Goal: Task Accomplishment & Management: Use online tool/utility

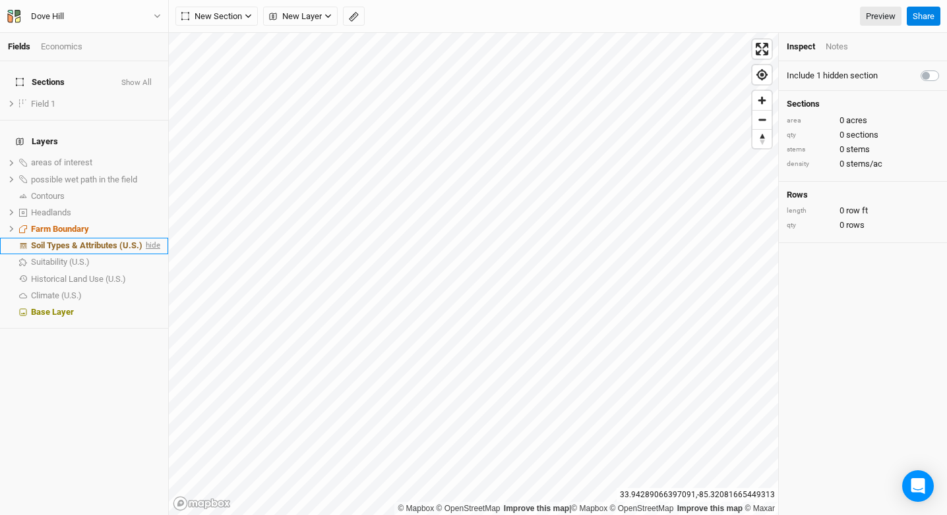
click at [148, 238] on span "hide" at bounding box center [151, 246] width 17 height 16
click at [310, 15] on span "New Layer" at bounding box center [295, 16] width 53 height 13
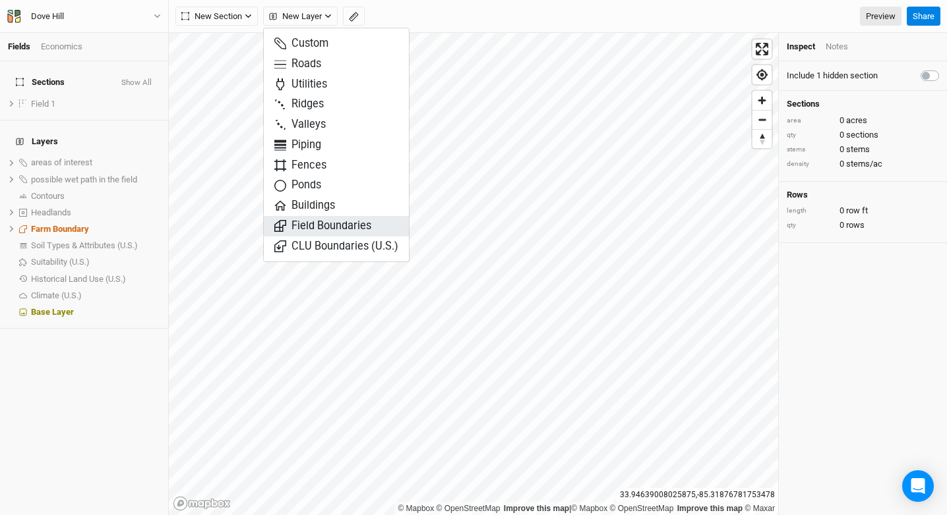
click at [347, 219] on span "Field Boundaries" at bounding box center [322, 226] width 97 height 15
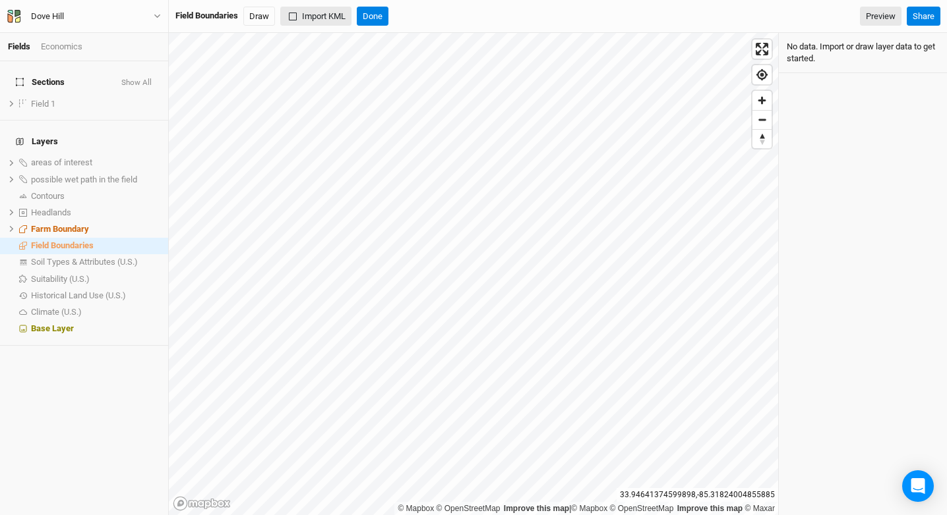
click at [314, 18] on button "Import KML" at bounding box center [315, 17] width 71 height 20
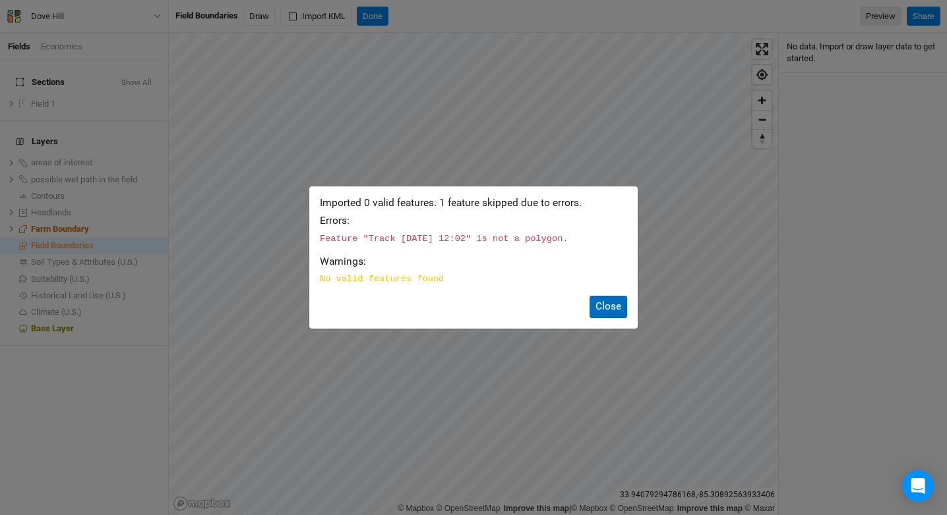
click at [610, 308] on button "Close" at bounding box center [608, 307] width 38 height 22
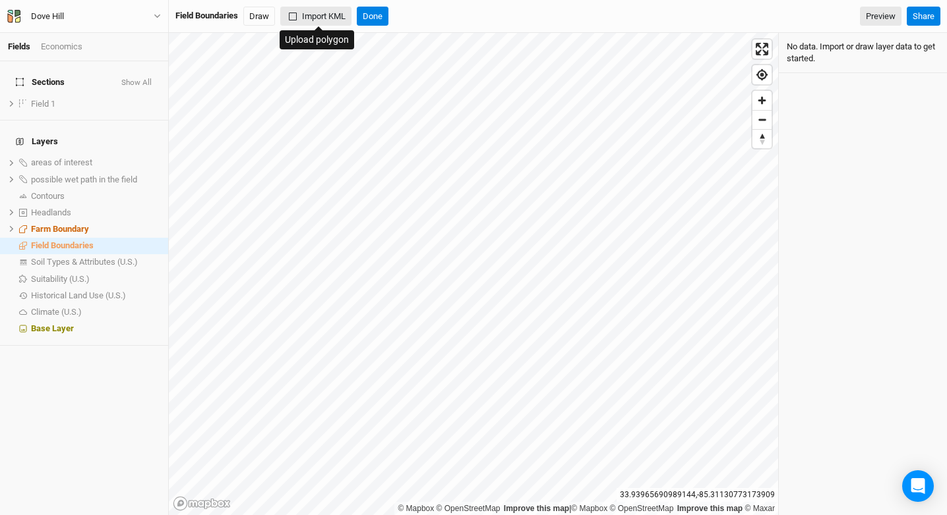
click at [339, 16] on button "Import KML" at bounding box center [315, 17] width 71 height 20
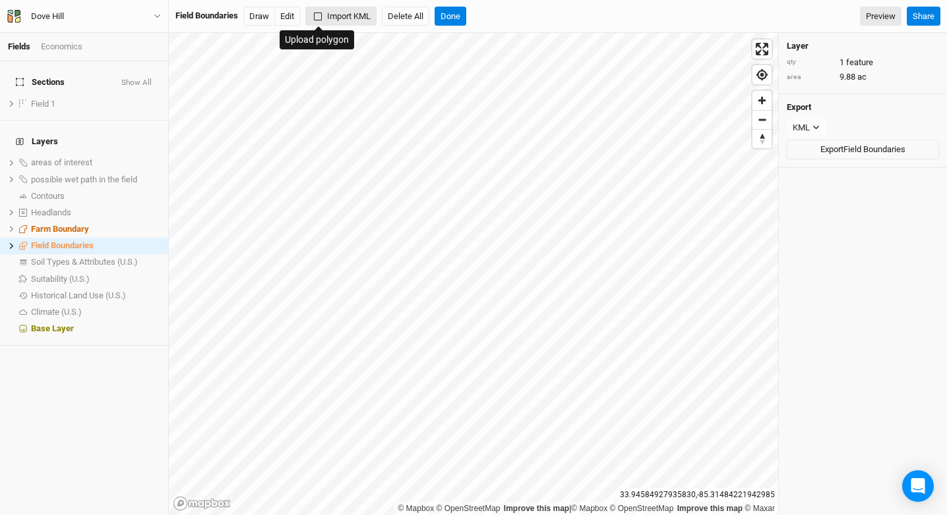
click at [338, 18] on button "Import KML" at bounding box center [340, 17] width 71 height 20
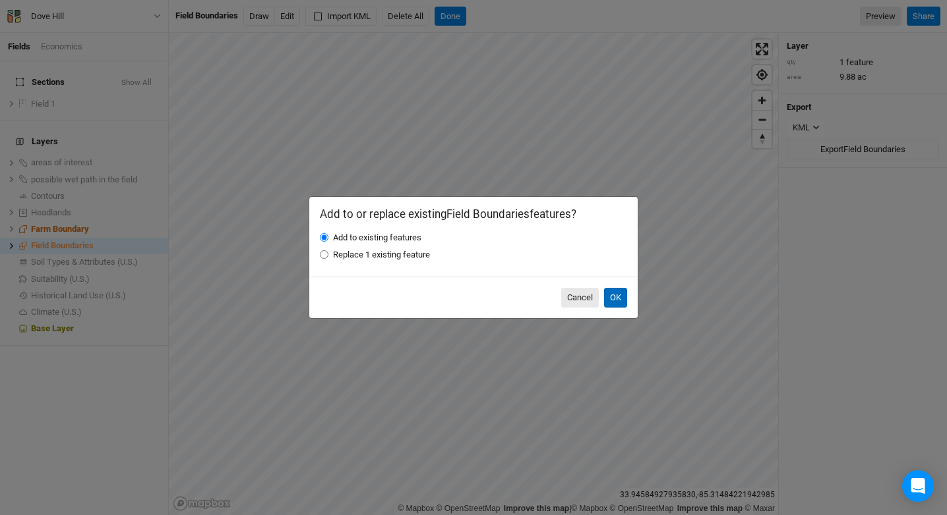
click at [622, 299] on button "OK" at bounding box center [615, 298] width 23 height 20
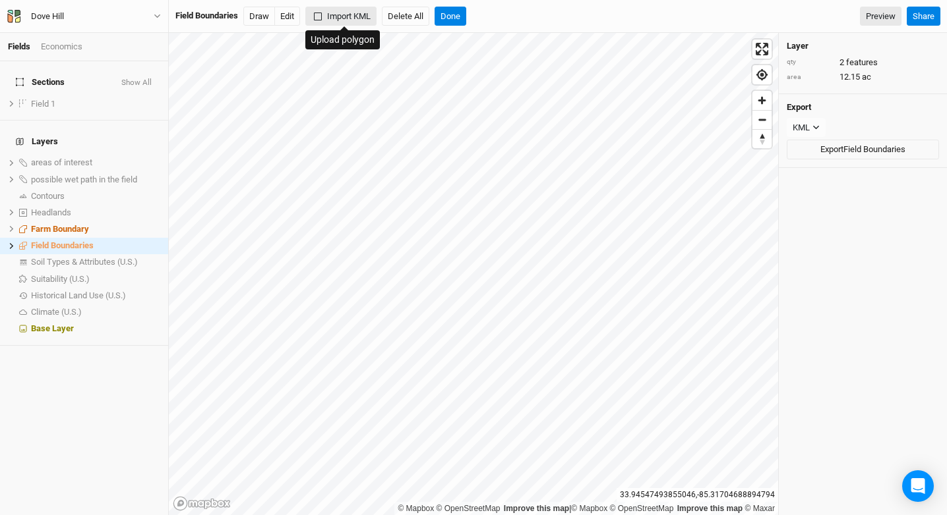
click at [349, 21] on button "Import KML" at bounding box center [340, 17] width 71 height 20
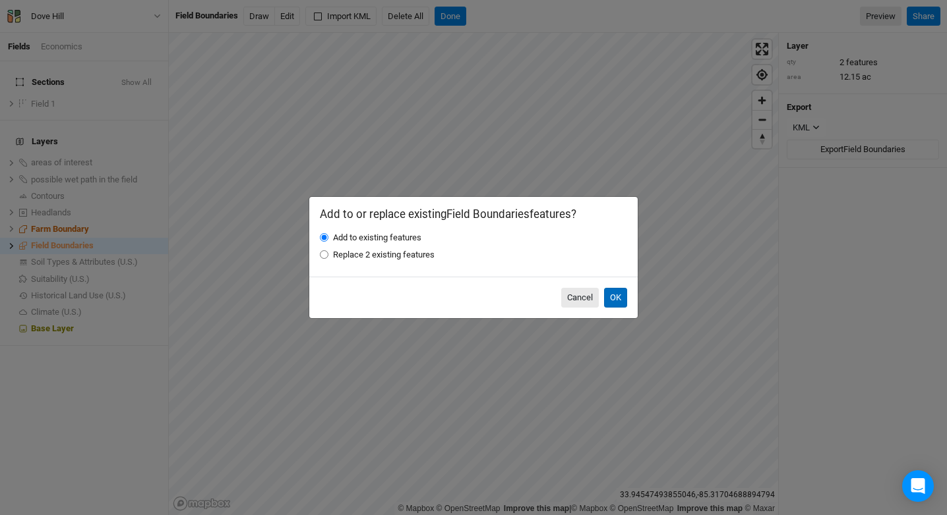
click at [606, 291] on button "OK" at bounding box center [615, 298] width 23 height 20
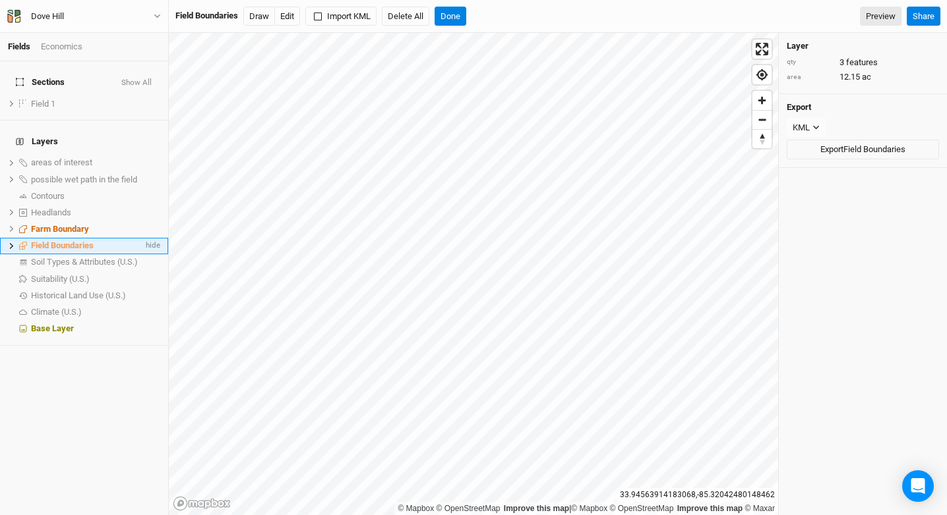
click at [71, 241] on span "Field Boundaries" at bounding box center [62, 246] width 63 height 10
click at [451, 21] on button "Done" at bounding box center [450, 17] width 32 height 20
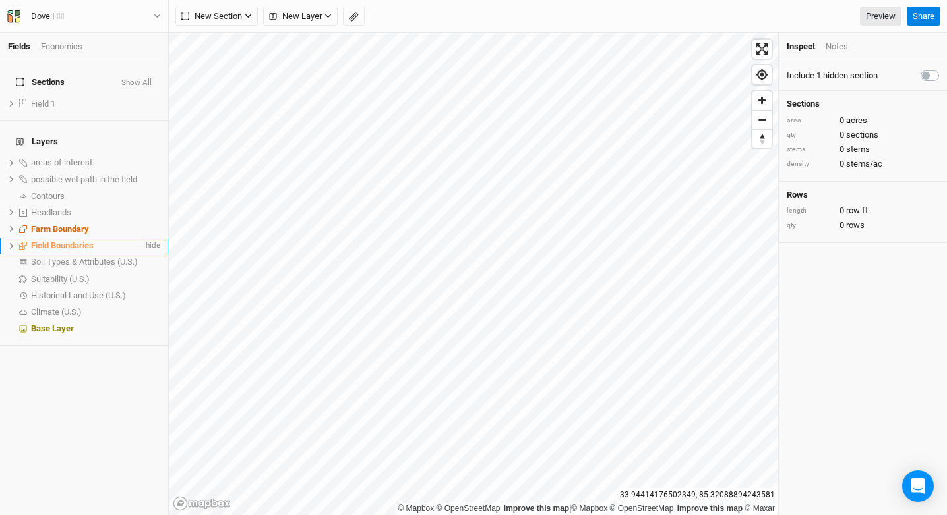
click at [67, 241] on span "Field Boundaries" at bounding box center [62, 246] width 63 height 10
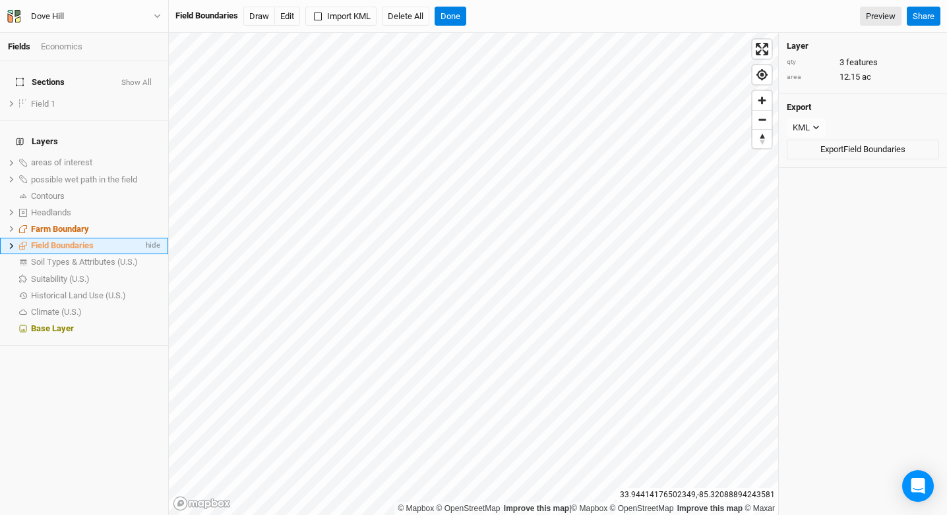
click at [10, 243] on icon at bounding box center [11, 246] width 7 height 7
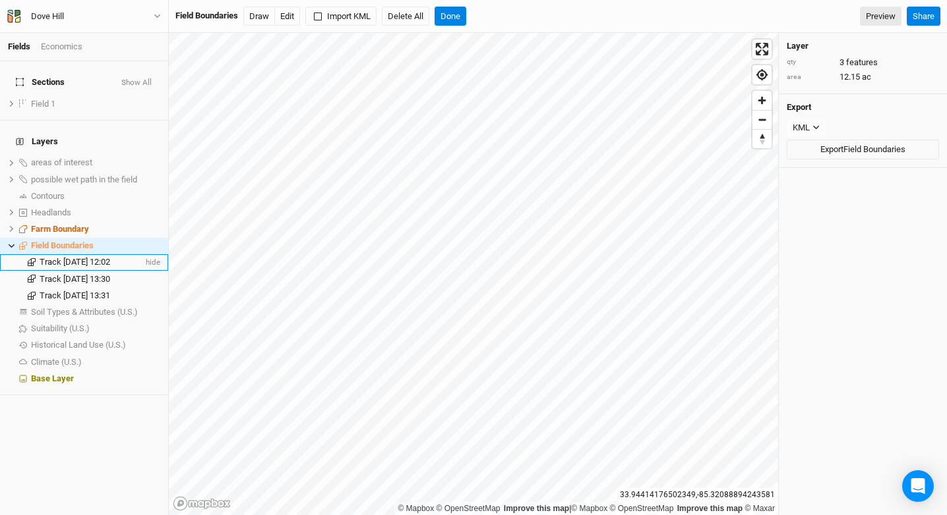
click at [55, 257] on span "Track [DATE] 12:02" at bounding box center [75, 262] width 71 height 10
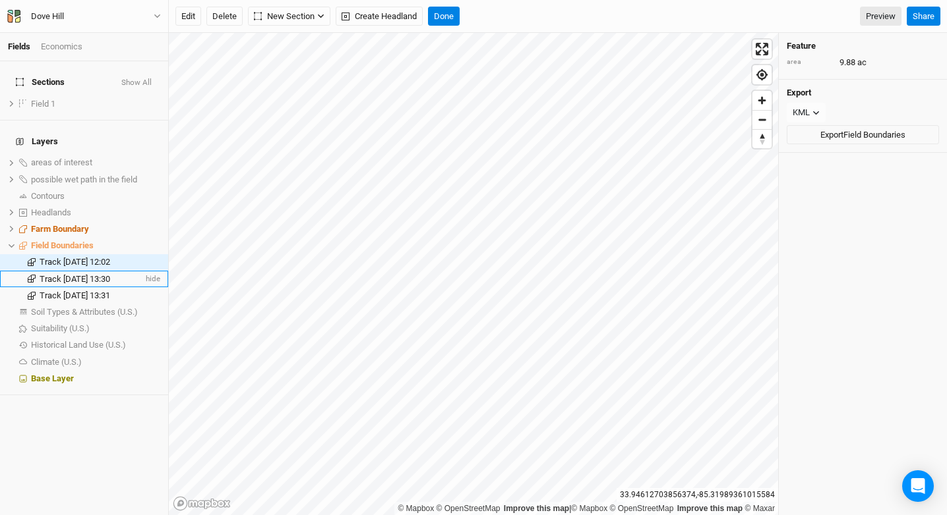
click at [65, 274] on span "Track [DATE] 13:30" at bounding box center [75, 279] width 71 height 10
click at [66, 241] on span "Field Boundaries" at bounding box center [62, 246] width 63 height 10
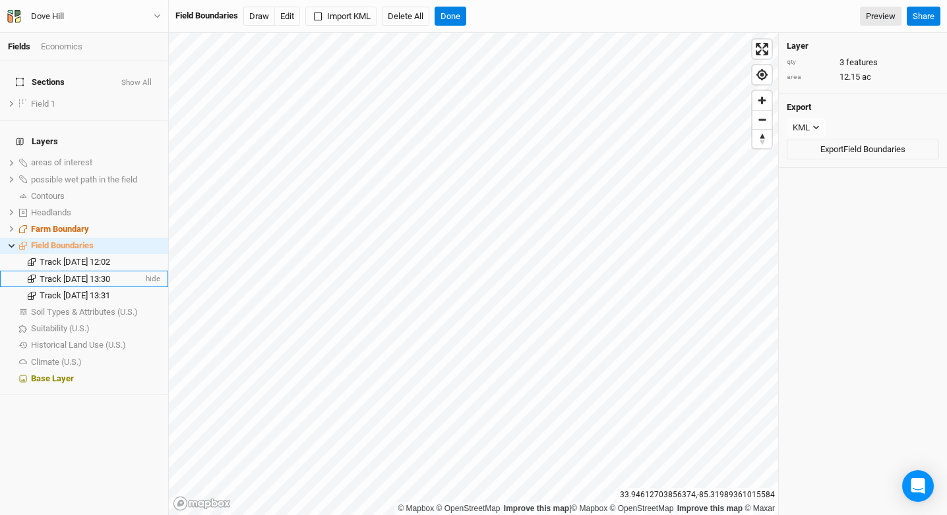
click at [67, 274] on span "Track [DATE] 13:30" at bounding box center [75, 279] width 71 height 10
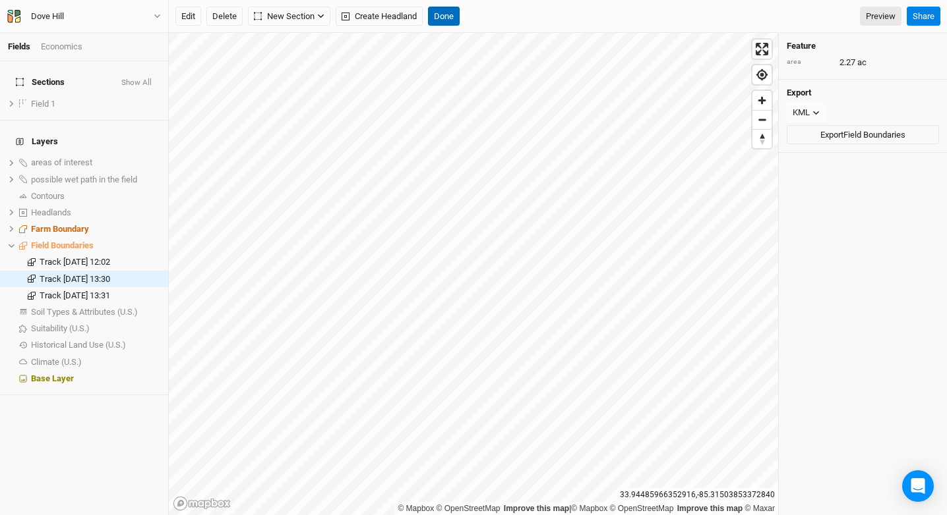
click at [442, 15] on button "Done" at bounding box center [444, 17] width 32 height 20
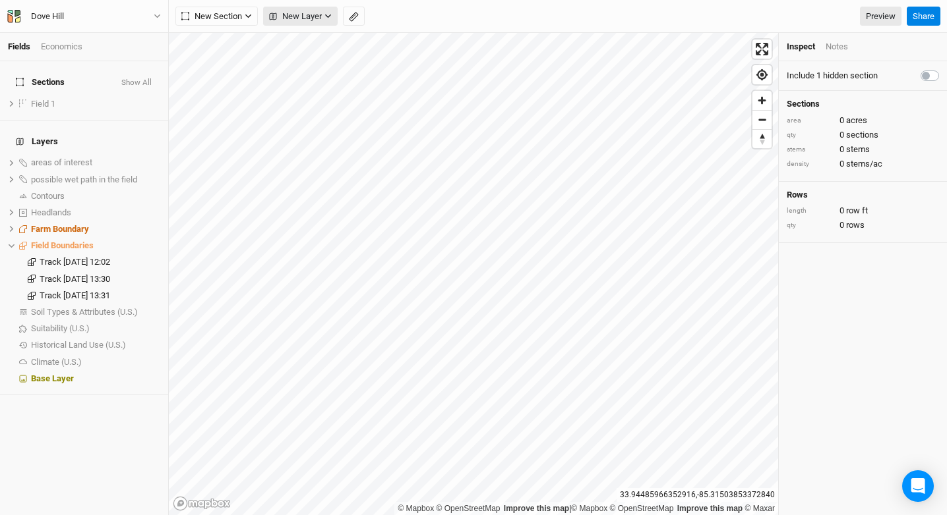
click at [283, 9] on button "New Layer" at bounding box center [300, 17] width 74 height 20
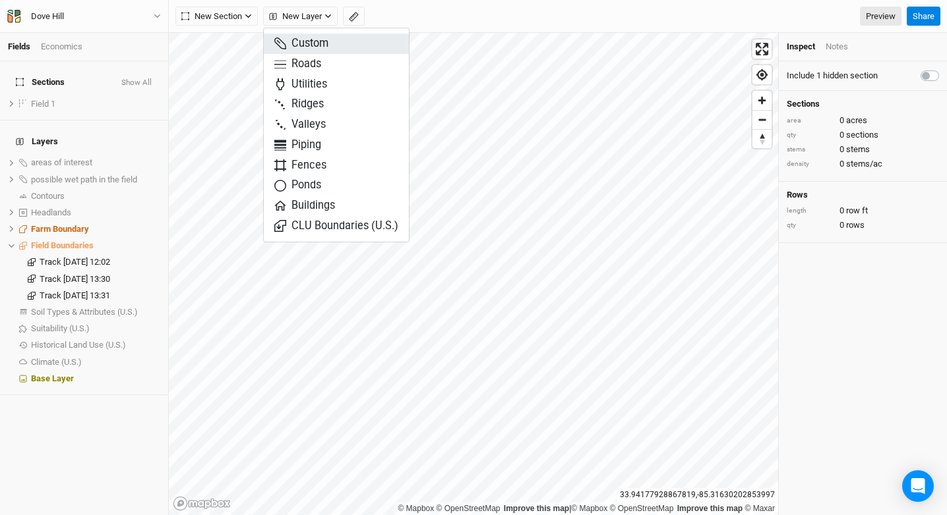
click at [359, 41] on button "Custom" at bounding box center [336, 44] width 145 height 20
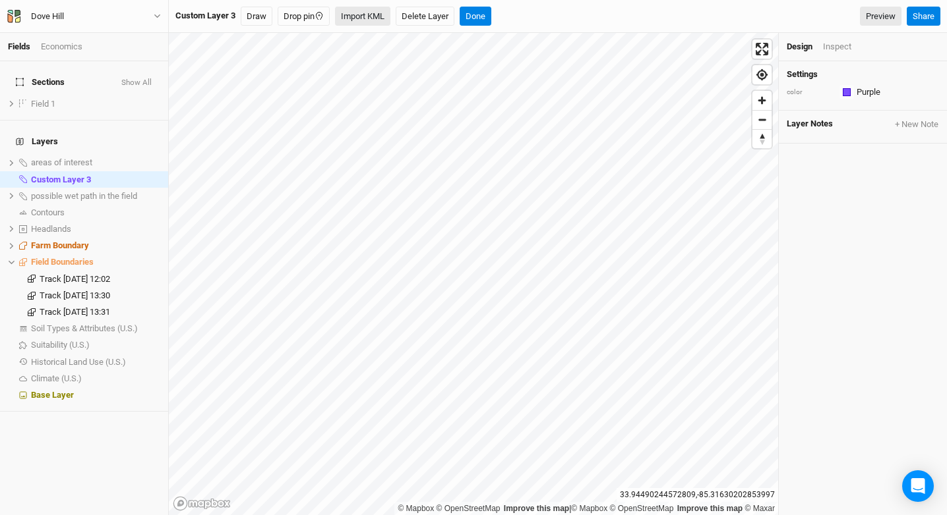
click at [364, 19] on button "Import KML" at bounding box center [362, 17] width 55 height 20
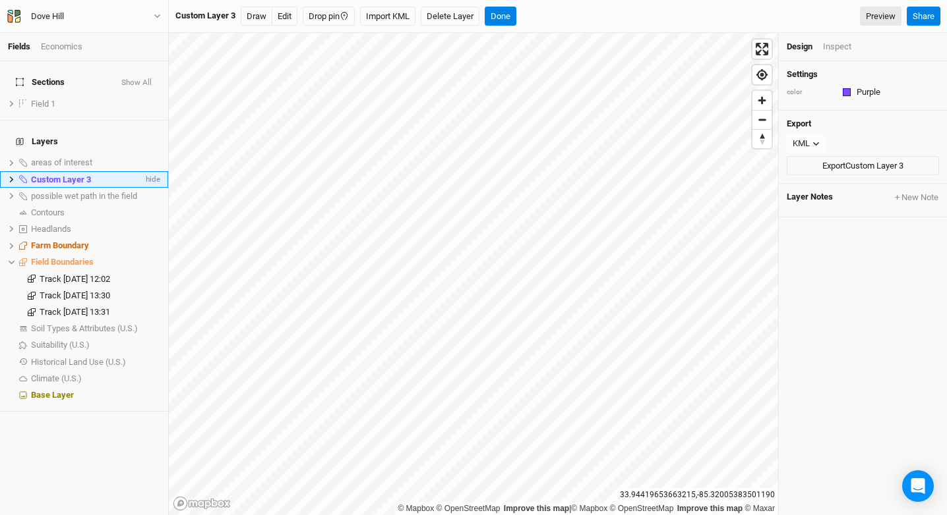
click at [64, 175] on span "Custom Layer 3" at bounding box center [61, 180] width 60 height 10
click at [64, 174] on input "Custom Layer 3" at bounding box center [84, 180] width 109 height 12
type input "Flags"
click at [471, 15] on button "Done" at bounding box center [461, 17] width 32 height 20
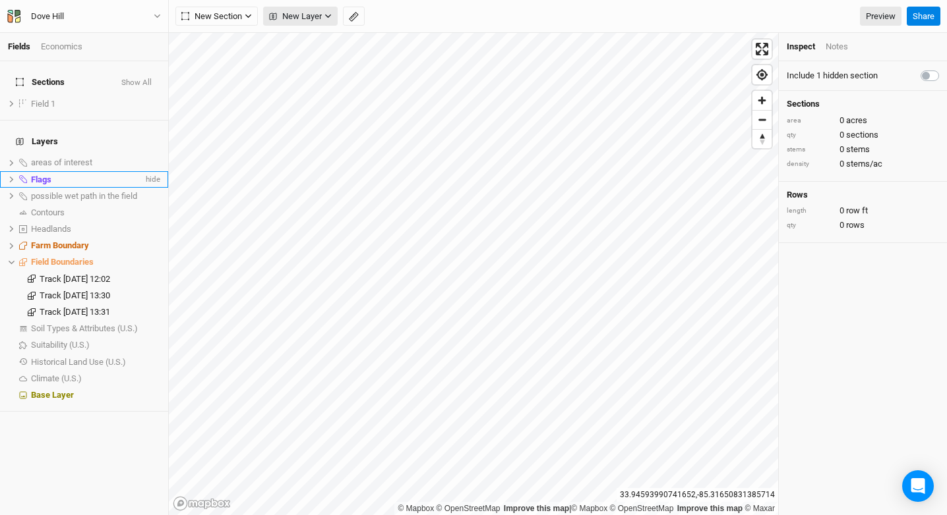
click at [320, 16] on span "New Layer" at bounding box center [295, 16] width 53 height 13
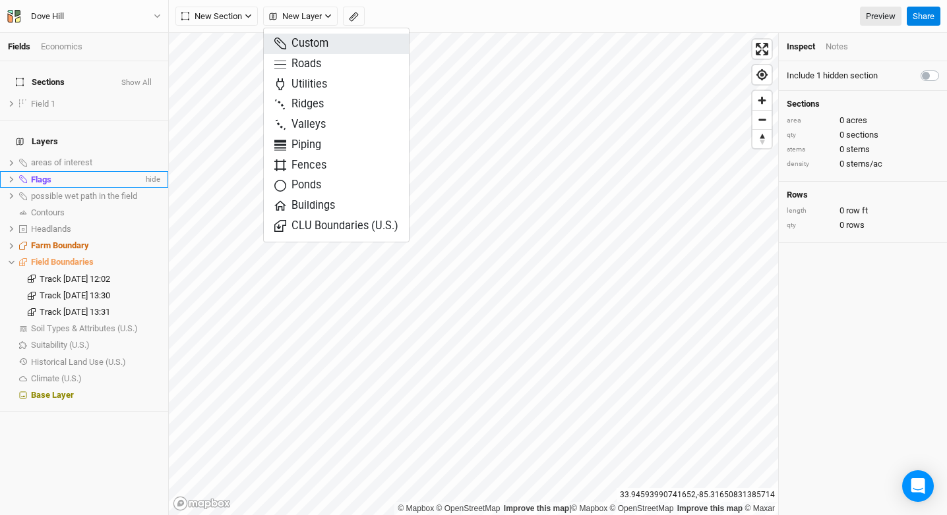
click at [340, 45] on button "Custom" at bounding box center [336, 44] width 145 height 20
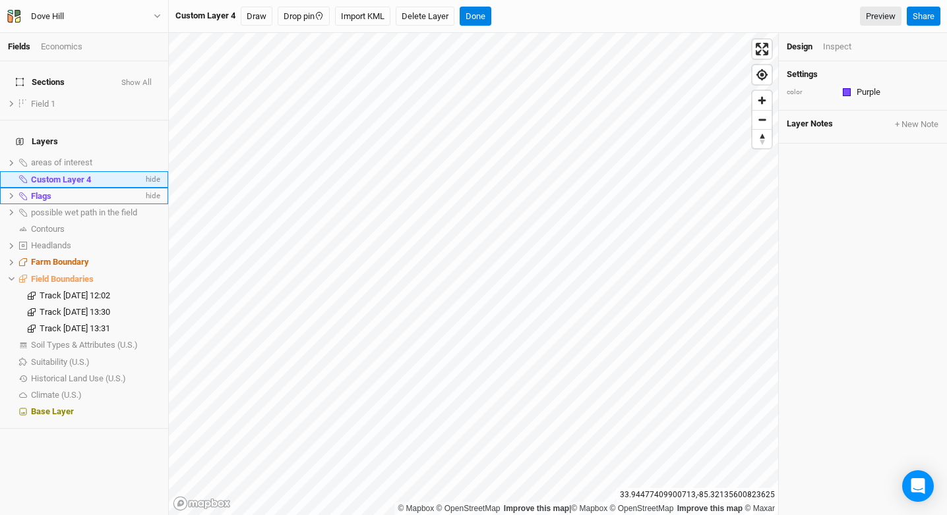
click at [72, 175] on span "Custom Layer 4" at bounding box center [61, 180] width 60 height 10
type input "SAmple Locations"
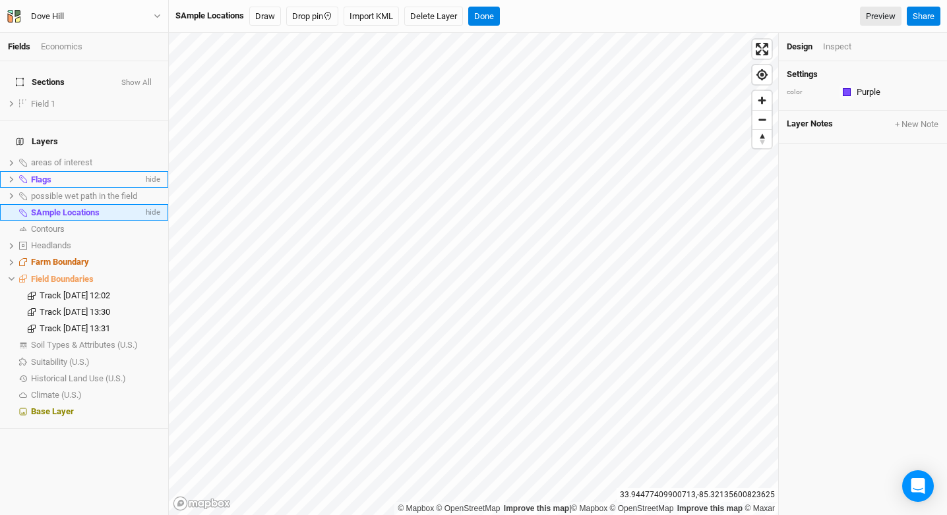
click at [55, 208] on span "SAmple Locations" at bounding box center [65, 213] width 69 height 10
type input "Sample Locations"
click at [891, 85] on div "color Purple Colors Azure Mint Sunflower Teal Burgundy Pomegranate Shamrock Gra…" at bounding box center [862, 92] width 152 height 15
click at [876, 89] on div "Purple" at bounding box center [868, 92] width 24 height 12
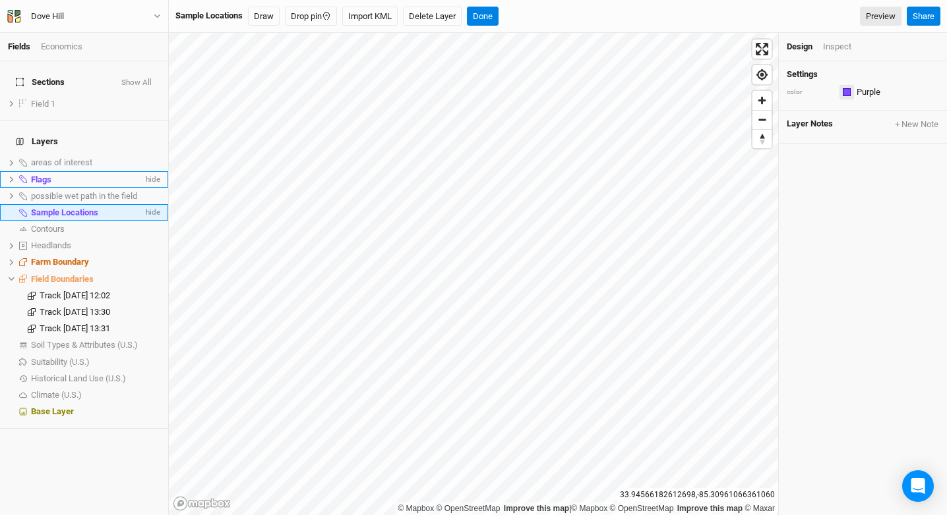
click at [847, 93] on div "button" at bounding box center [846, 92] width 8 height 8
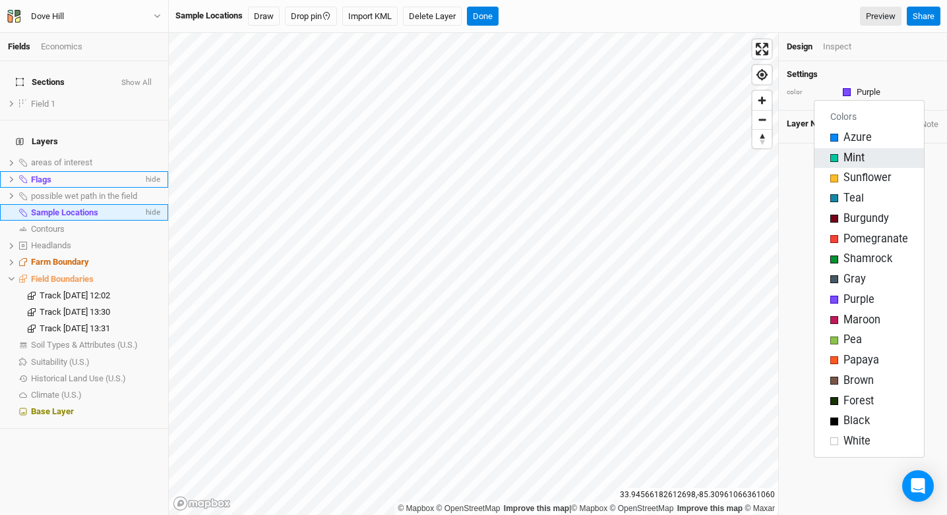
click at [873, 152] on div "Mint" at bounding box center [869, 158] width 78 height 15
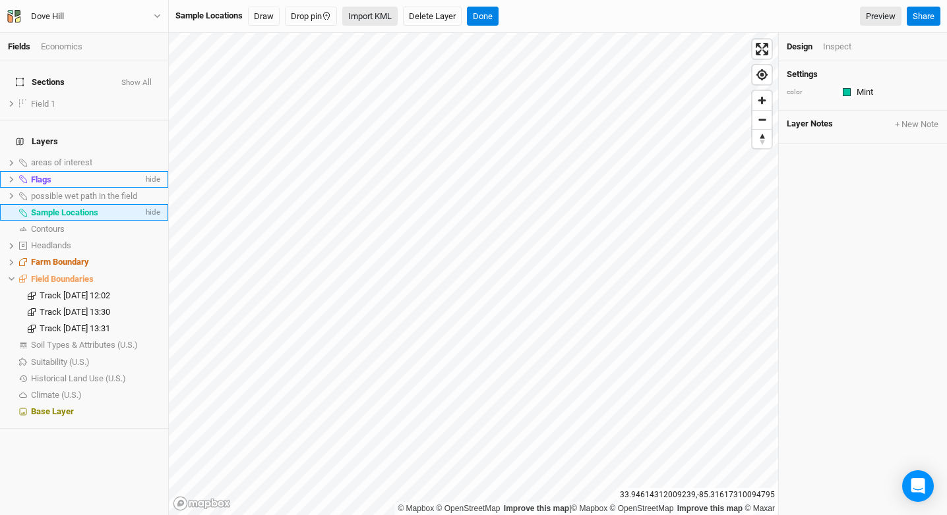
click at [385, 19] on button "Import KML" at bounding box center [369, 17] width 55 height 20
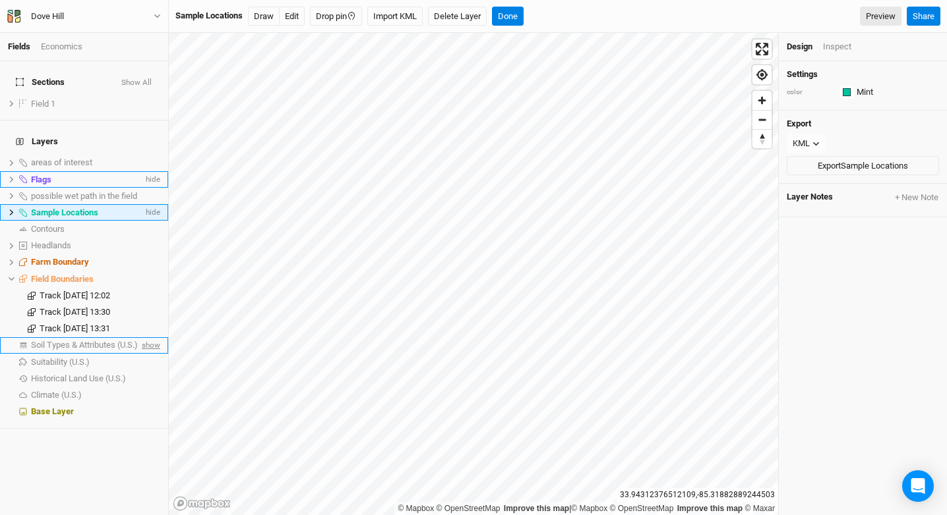
click at [139, 337] on span "show" at bounding box center [149, 345] width 21 height 16
click at [10, 210] on icon at bounding box center [12, 213] width 4 height 6
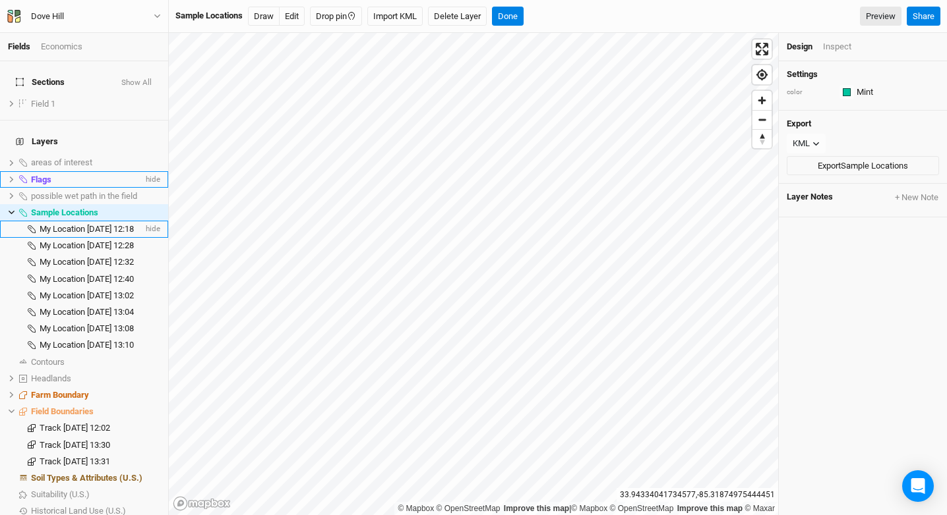
click at [59, 224] on span "My Location [DATE] 12:18" at bounding box center [87, 229] width 94 height 10
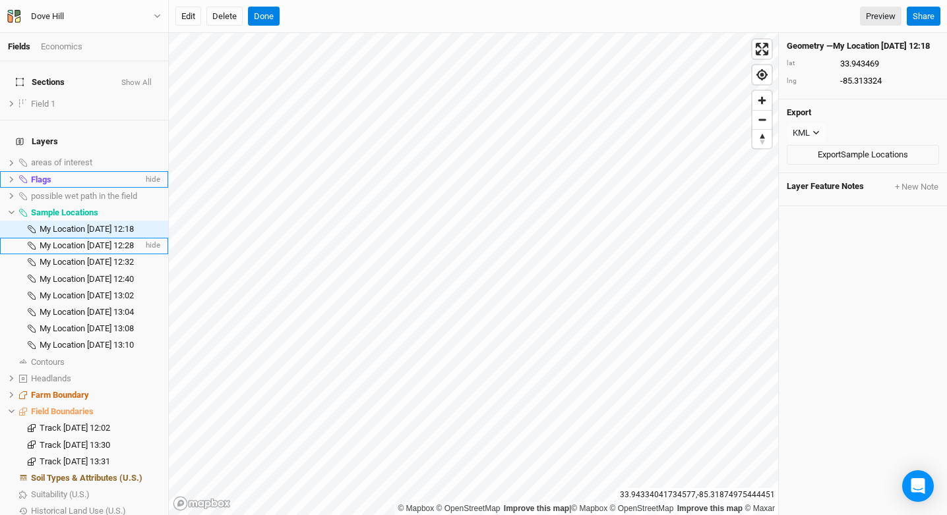
click at [97, 241] on span "My Location [DATE] 12:28" at bounding box center [87, 246] width 94 height 10
type input "33.943211"
type input "-85.313739"
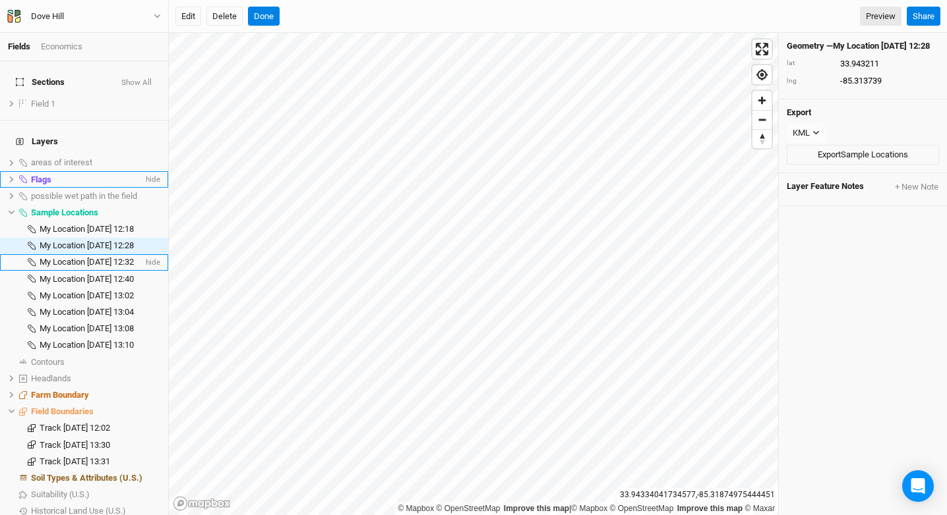
click at [103, 257] on span "My Location [DATE] 12:32" at bounding box center [87, 262] width 94 height 10
type input "33.943464"
type input "-85.314084"
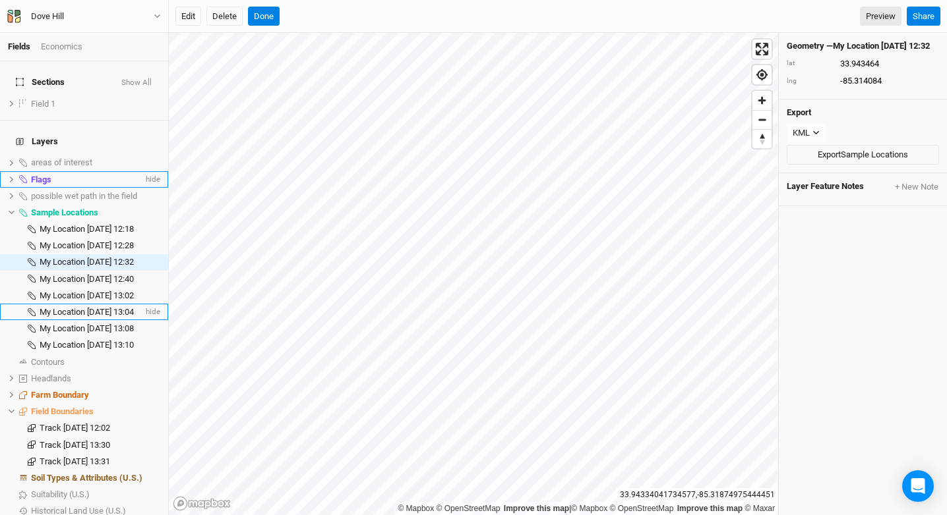
click at [107, 304] on li "My Location [DATE] 13:04 hide" at bounding box center [84, 312] width 168 height 16
type input "33.942962"
type input "-85.314612"
click at [110, 324] on span "My Location [DATE] 13:08" at bounding box center [87, 329] width 94 height 10
type input "33.942599"
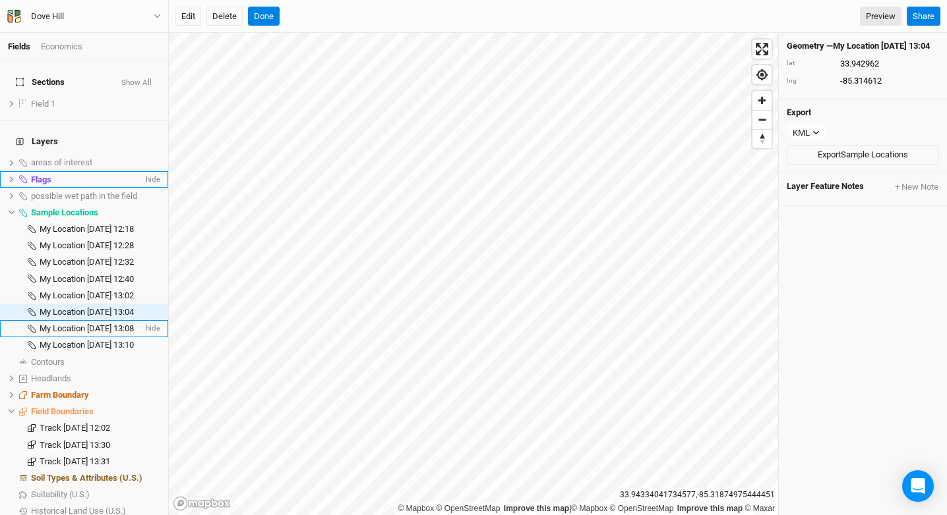
type input "-85.31536"
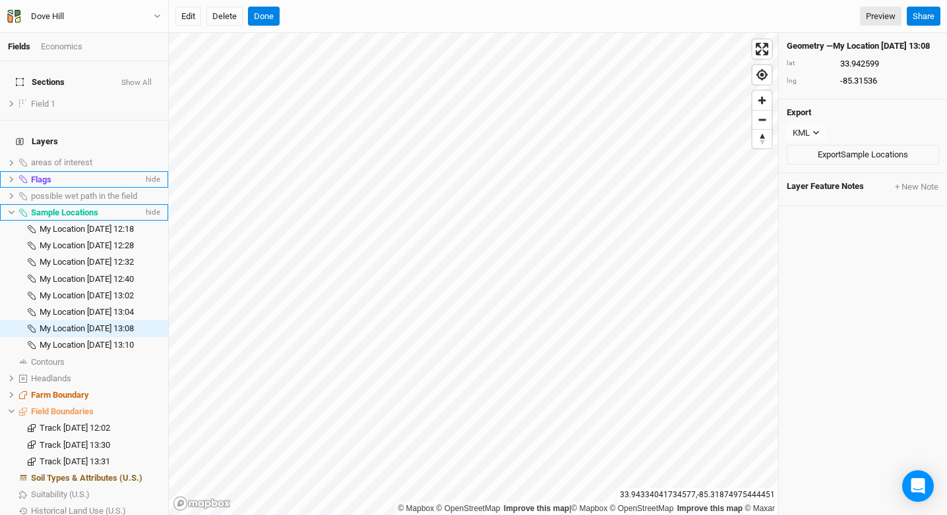
click at [7, 204] on li "Sample Locations hide" at bounding box center [84, 212] width 168 height 16
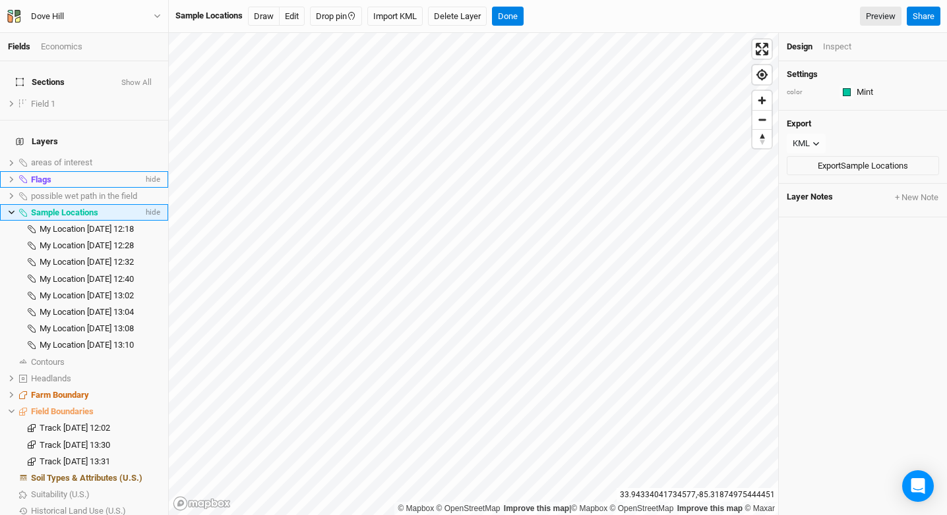
click at [11, 209] on icon at bounding box center [11, 212] width 7 height 7
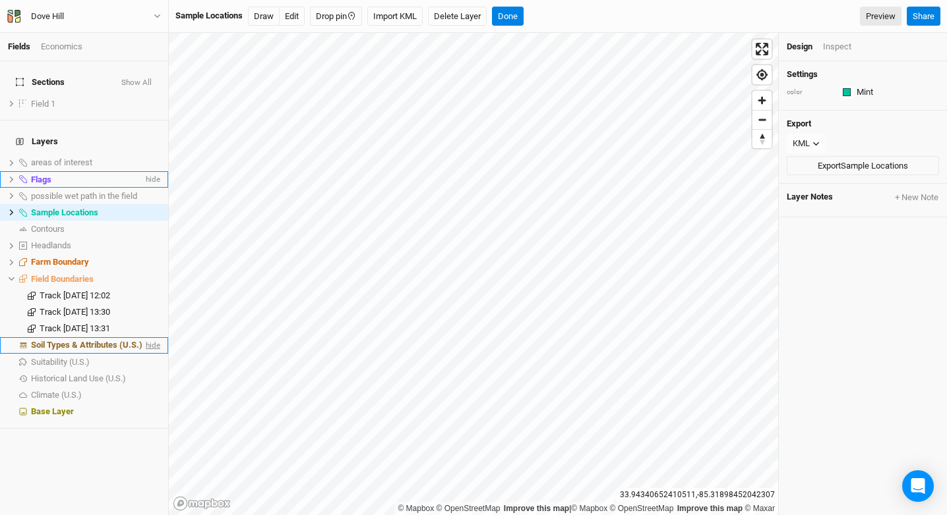
click at [150, 337] on span "hide" at bounding box center [151, 345] width 17 height 16
click at [519, 23] on button "Done" at bounding box center [508, 17] width 32 height 20
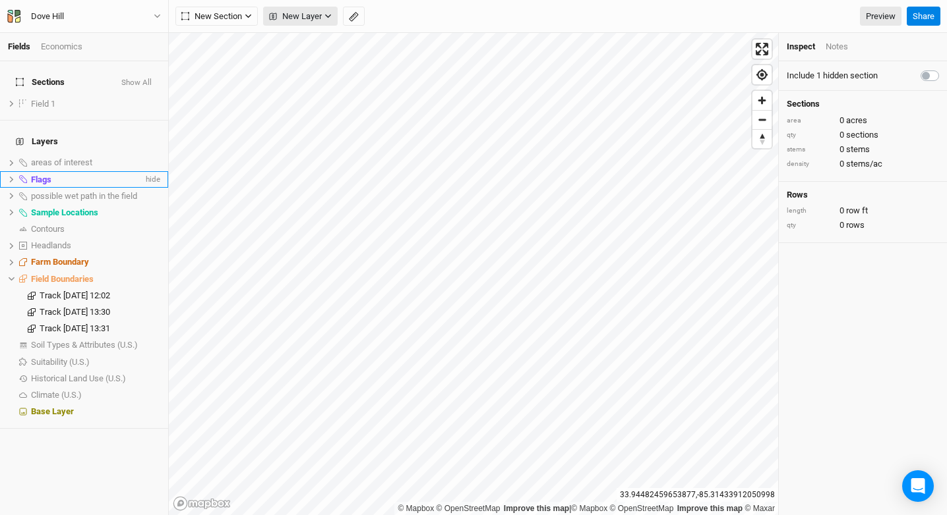
click at [297, 15] on span "New Layer" at bounding box center [295, 16] width 53 height 13
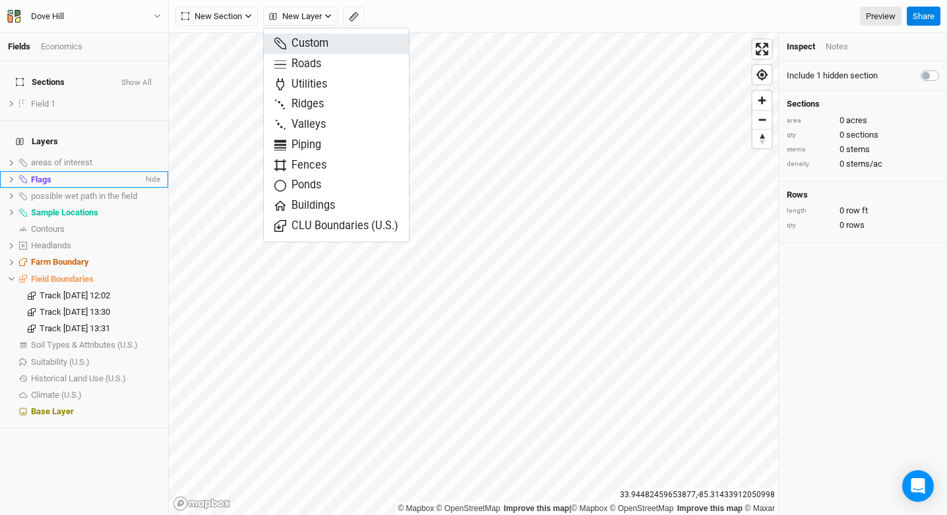
click at [352, 36] on button "Custom" at bounding box center [336, 44] width 145 height 20
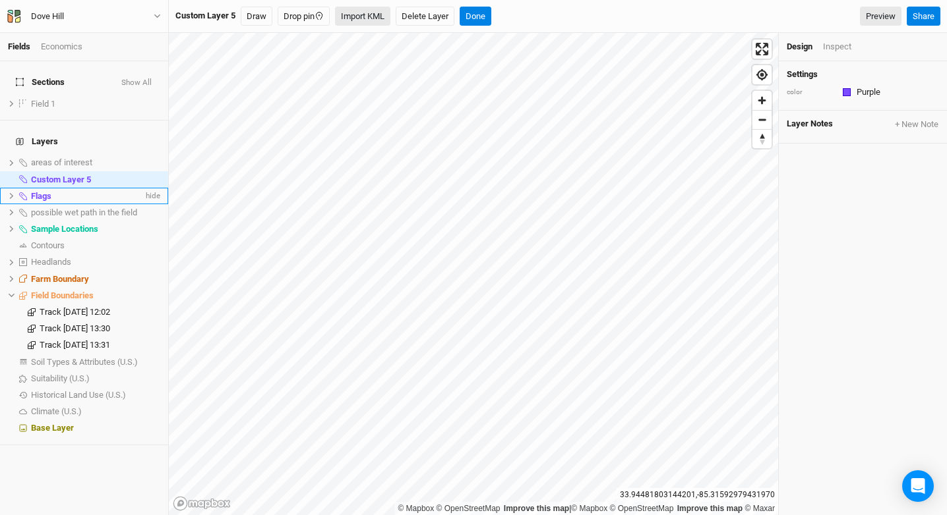
click at [353, 20] on button "Import KML" at bounding box center [362, 17] width 55 height 20
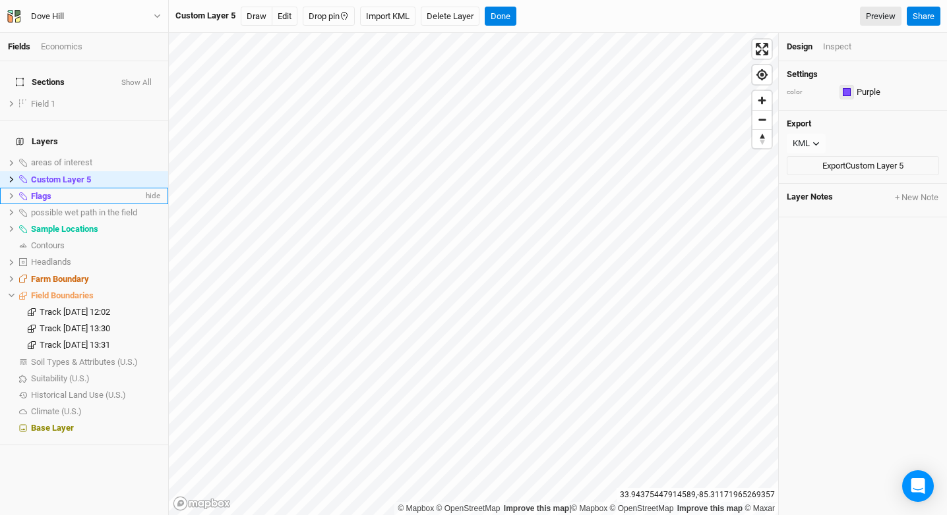
click at [846, 96] on button "button" at bounding box center [846, 92] width 15 height 15
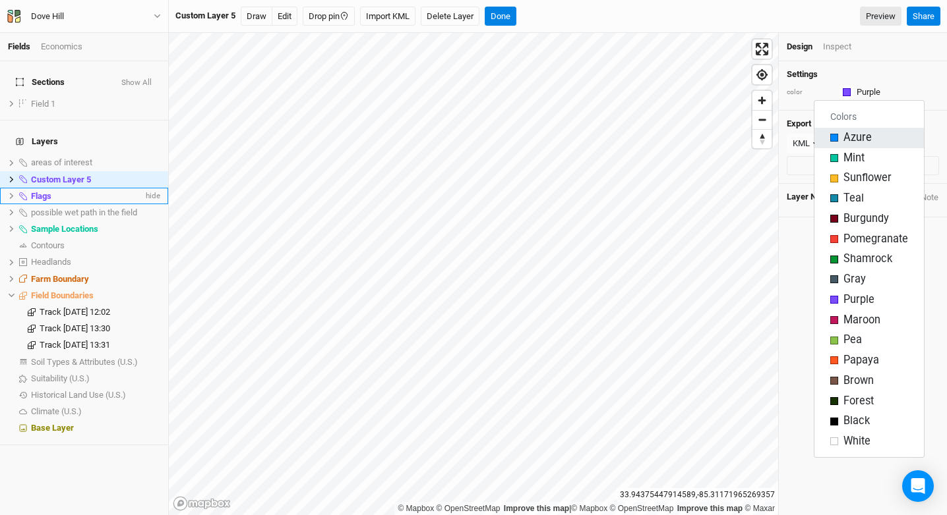
click at [855, 139] on span "Azure" at bounding box center [857, 138] width 28 height 15
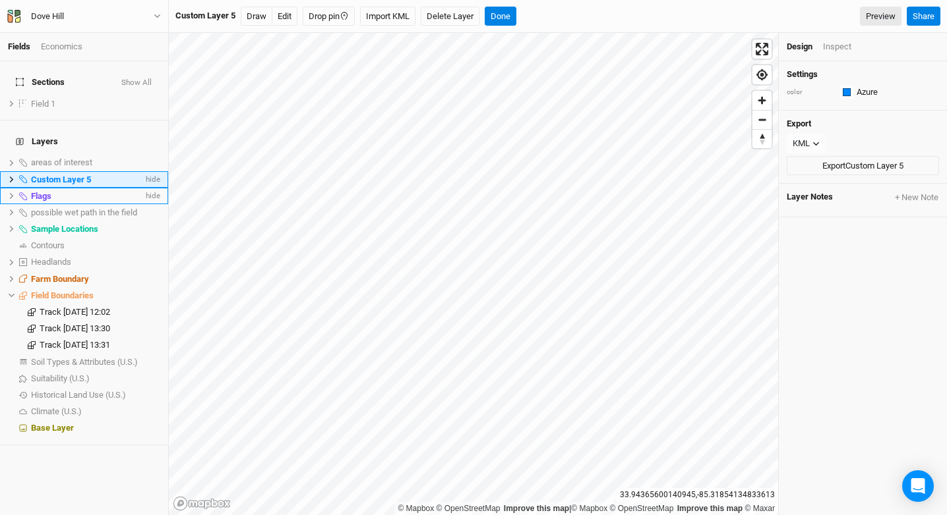
click at [60, 175] on span "Custom Layer 5" at bounding box center [61, 180] width 60 height 10
type input "North Drain"
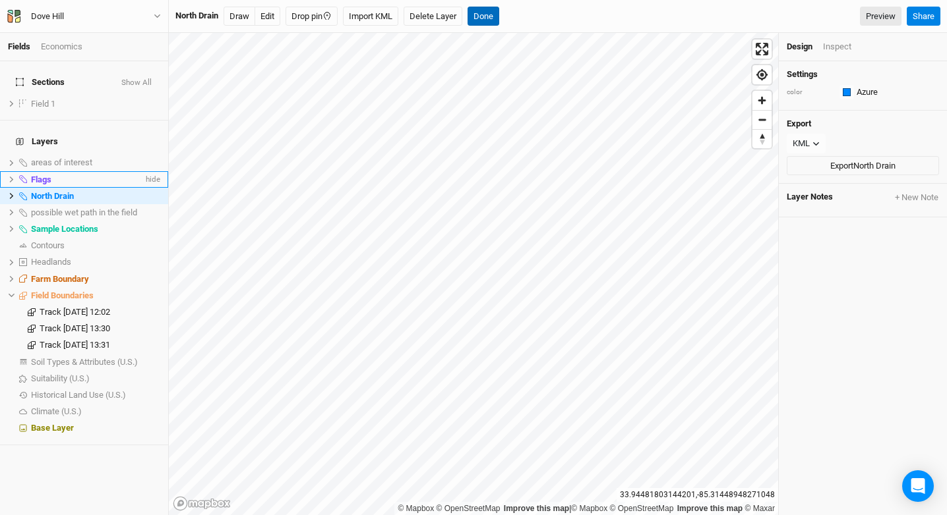
click at [486, 15] on button "Done" at bounding box center [483, 17] width 32 height 20
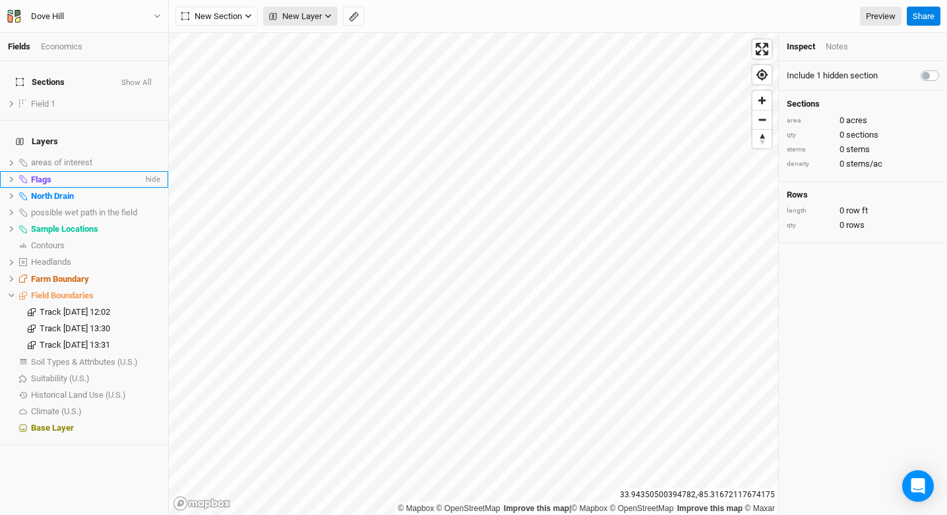
click at [303, 23] on button "New Layer" at bounding box center [300, 17] width 74 height 20
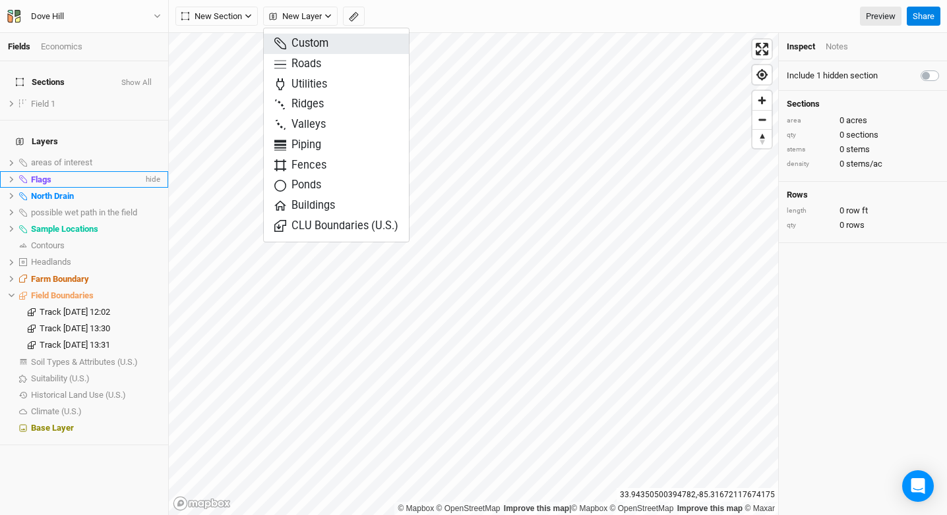
click at [330, 44] on button "Custom" at bounding box center [336, 44] width 145 height 20
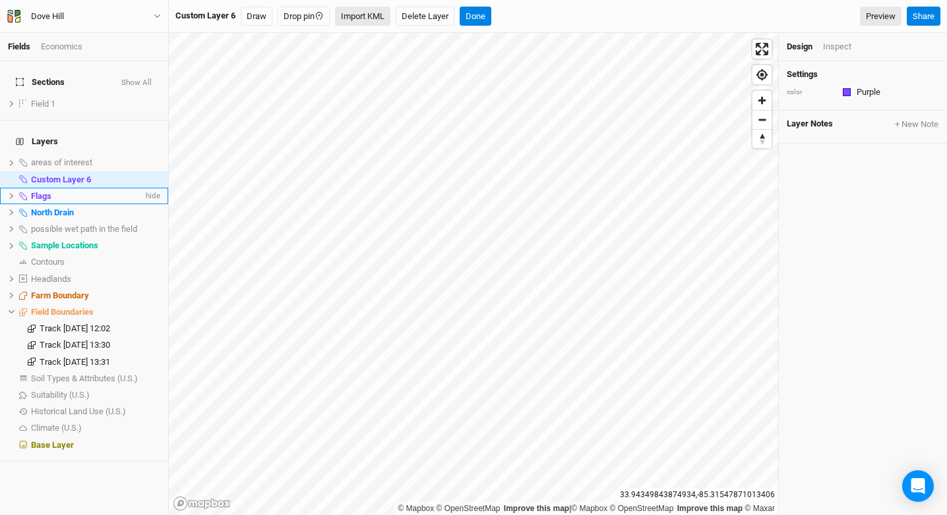
click at [359, 17] on button "Import KML" at bounding box center [362, 17] width 55 height 20
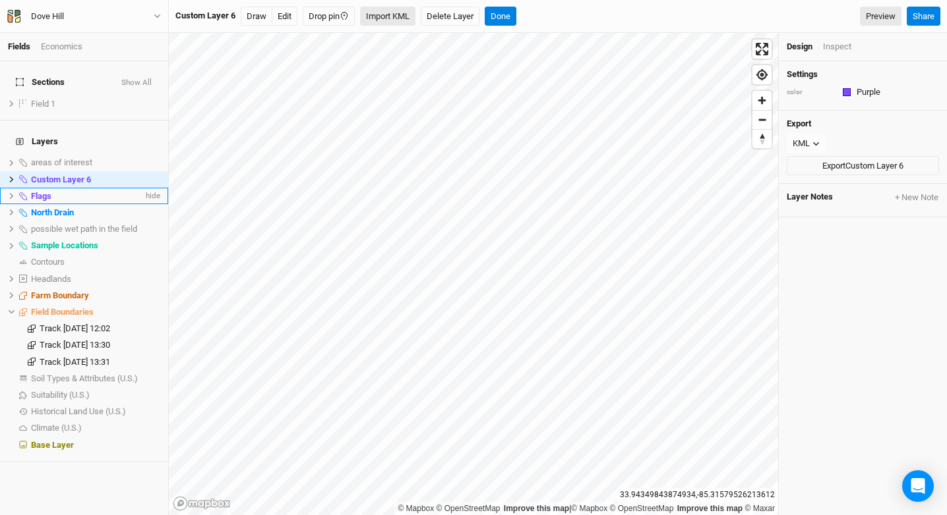
click at [378, 19] on button "Import KML" at bounding box center [387, 17] width 55 height 20
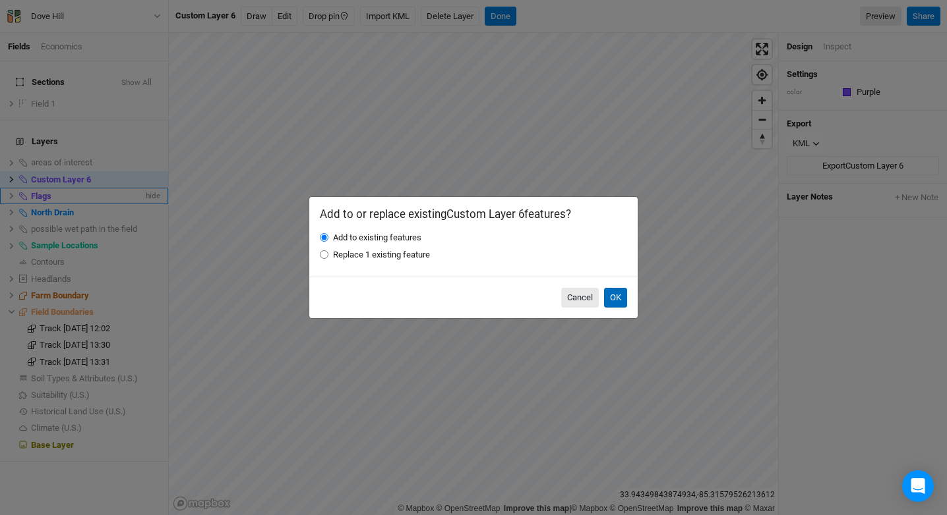
click at [604, 295] on button "OK" at bounding box center [615, 298] width 23 height 20
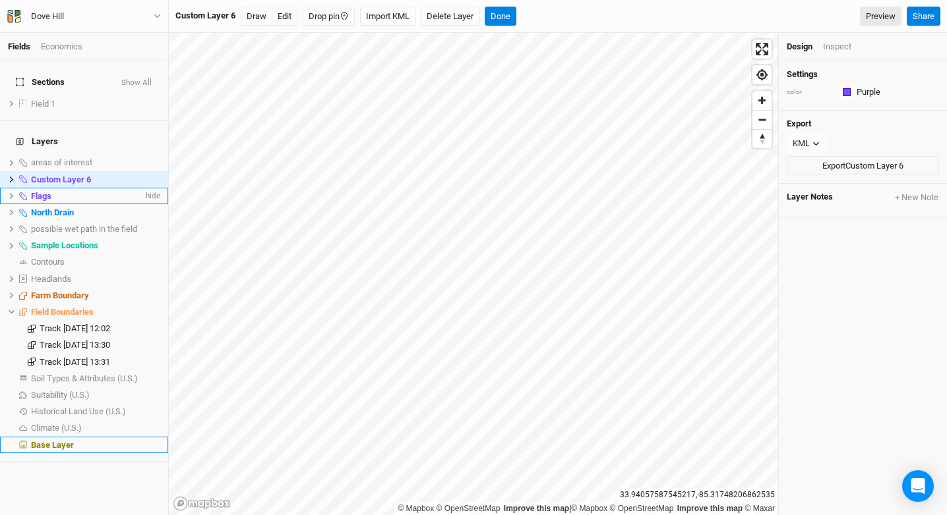
click at [88, 440] on div "Base Layer" at bounding box center [95, 445] width 129 height 11
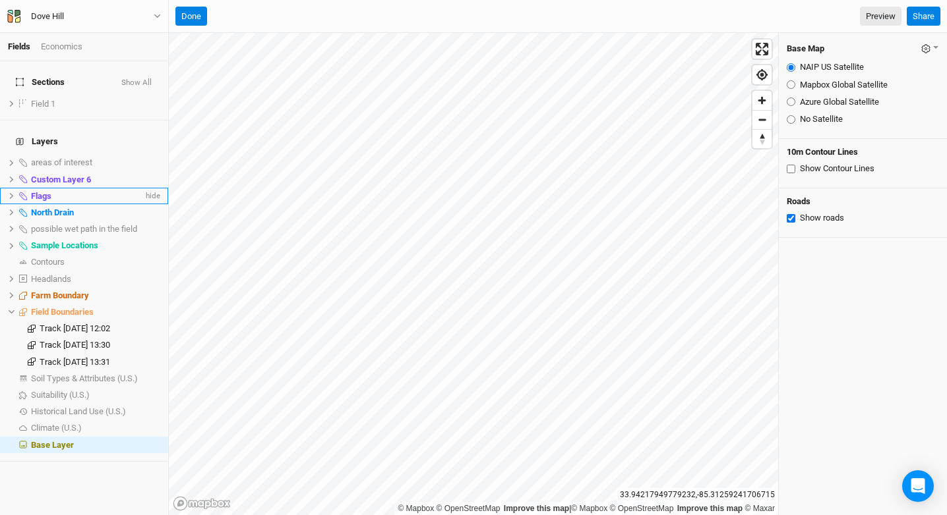
click at [835, 83] on label "Mapbox Global Satellite" at bounding box center [844, 85] width 88 height 12
click at [795, 83] on input "Mapbox Global Satellite" at bounding box center [790, 84] width 9 height 9
radio input "true"
click at [827, 109] on fieldset "NAIP US Satellite Mapbox Global Satellite Azure Global Satellite No Satellite" at bounding box center [862, 93] width 152 height 74
click at [828, 107] on label "Azure Global Satellite" at bounding box center [839, 102] width 79 height 12
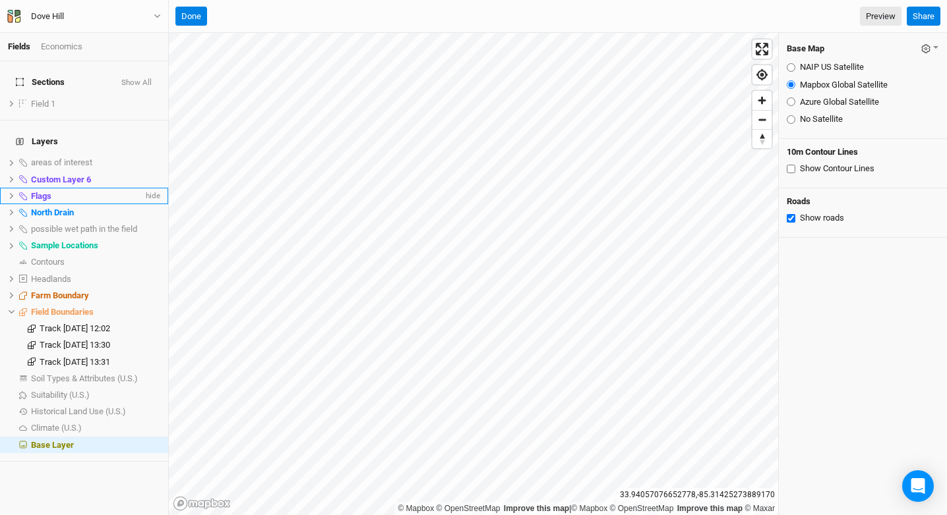
click at [795, 106] on input "Azure Global Satellite" at bounding box center [790, 102] width 9 height 9
radio input "true"
click at [827, 86] on label "Mapbox Global Satellite" at bounding box center [844, 85] width 88 height 12
click at [795, 86] on input "Mapbox Global Satellite" at bounding box center [790, 84] width 9 height 9
radio input "true"
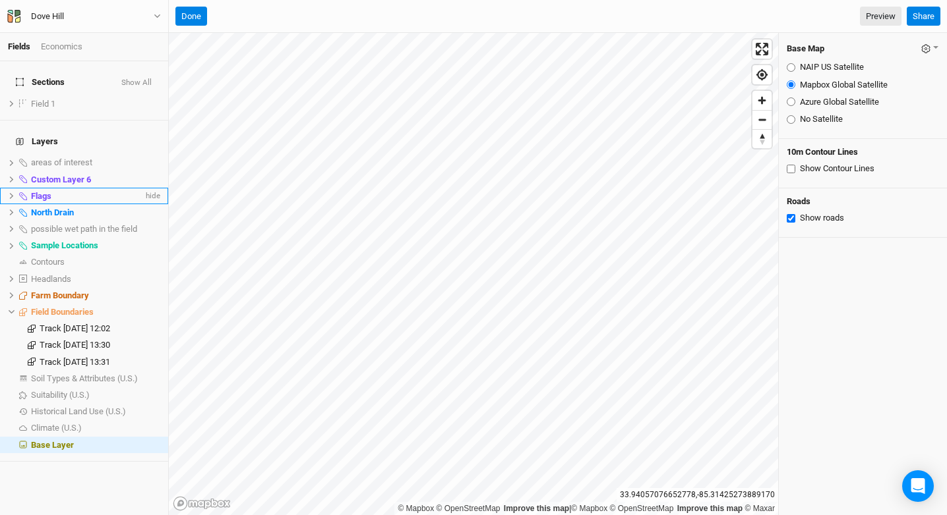
click at [827, 69] on label "NAIP US Satellite" at bounding box center [832, 67] width 64 height 12
click at [795, 69] on input "NAIP US Satellite" at bounding box center [790, 67] width 9 height 9
radio input "true"
click at [825, 88] on label "Mapbox Global Satellite" at bounding box center [844, 85] width 88 height 12
click at [795, 88] on input "Mapbox Global Satellite" at bounding box center [790, 84] width 9 height 9
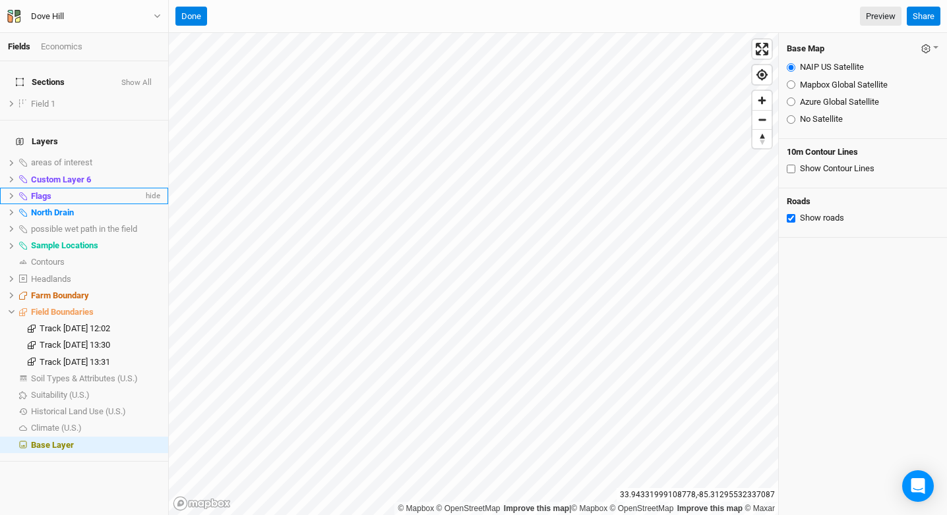
radio input "true"
click at [817, 71] on label "NAIP US Satellite" at bounding box center [832, 67] width 64 height 12
click at [795, 71] on input "NAIP US Satellite" at bounding box center [790, 67] width 9 height 9
radio input "true"
click at [204, 18] on button "Done" at bounding box center [191, 17] width 32 height 20
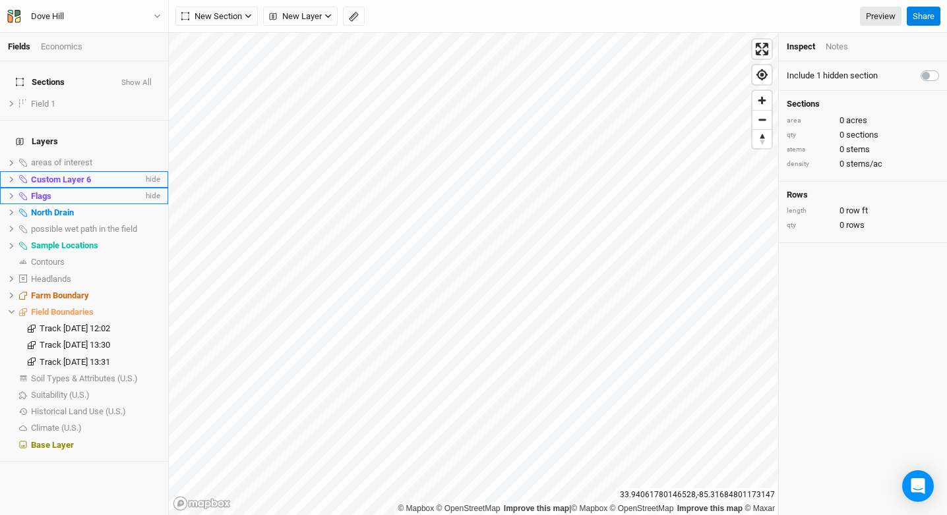
click at [76, 175] on span "Custom Layer 6" at bounding box center [61, 180] width 60 height 10
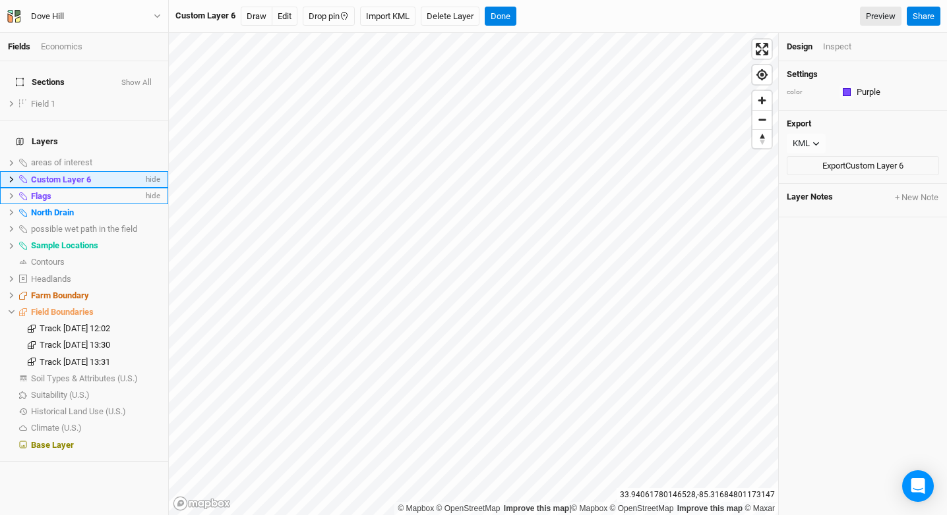
click at [49, 175] on span "Custom Layer 6" at bounding box center [61, 180] width 60 height 10
type input "South area"
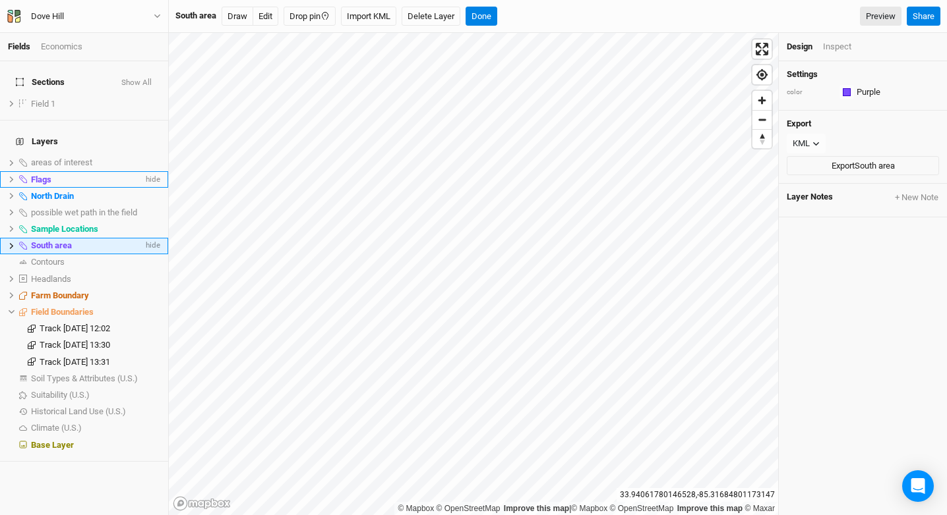
click at [10, 243] on icon at bounding box center [11, 246] width 7 height 7
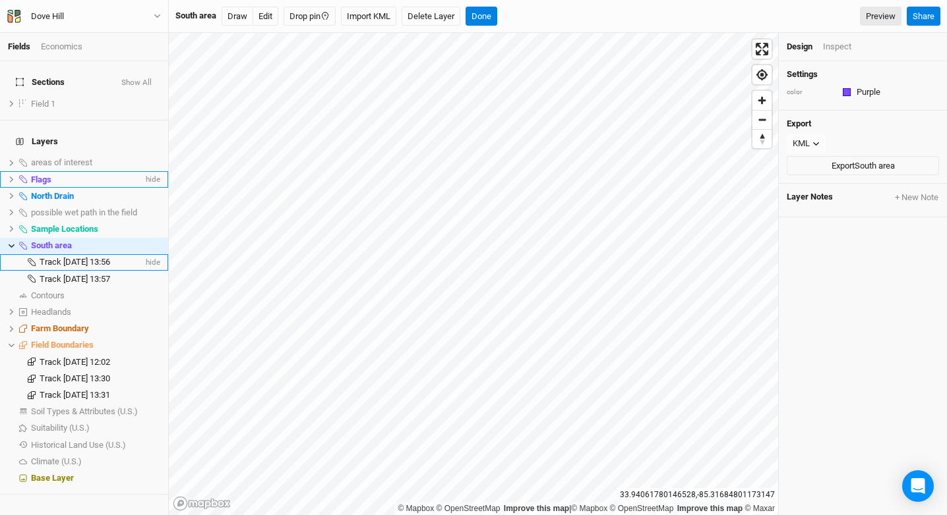
click at [66, 257] on span "Track [DATE] 13:56" at bounding box center [75, 262] width 71 height 10
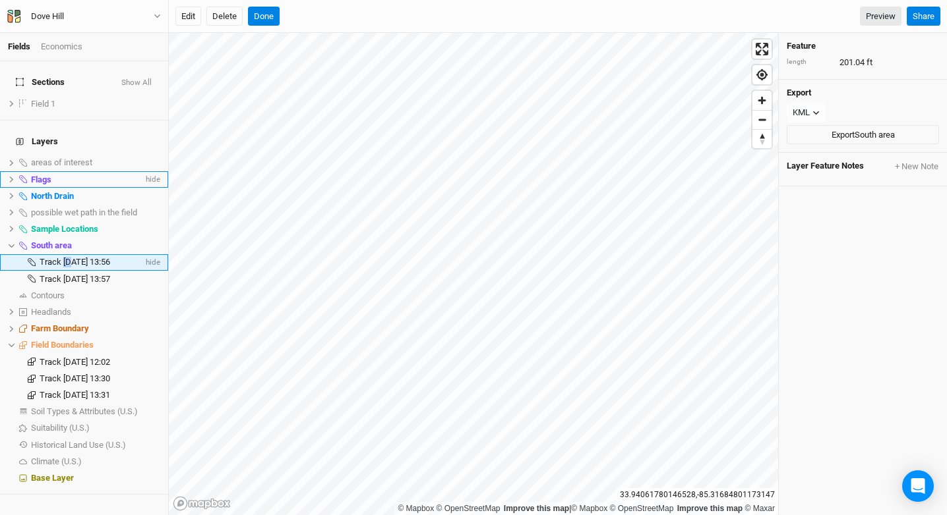
click at [66, 257] on span "Track [DATE] 13:56" at bounding box center [75, 262] width 71 height 10
click at [66, 256] on input "Track [DATE] 13:56" at bounding box center [88, 262] width 101 height 12
type input "row orientation"
click at [74, 274] on span "Track [DATE] 13:57" at bounding box center [75, 279] width 71 height 10
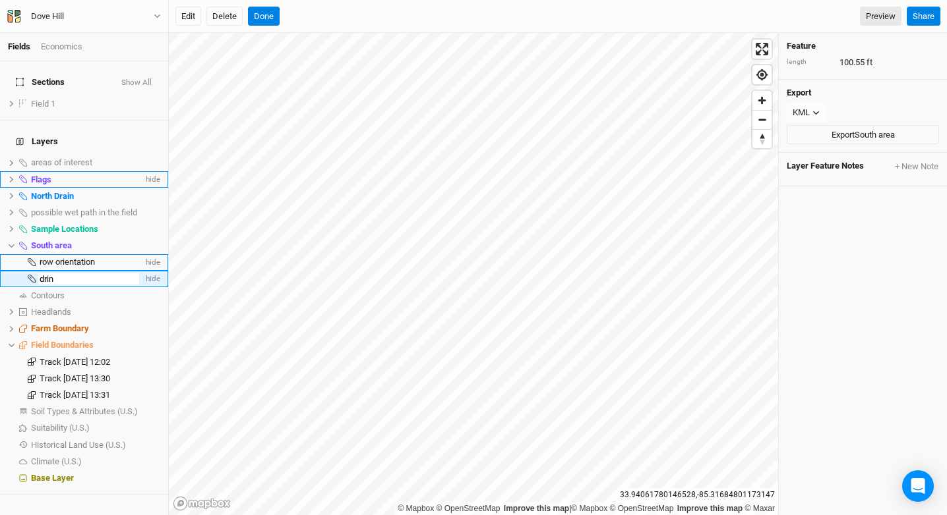
type input "drin"
click at [74, 274] on div "drin" at bounding box center [91, 279] width 103 height 11
click at [61, 274] on input "drin" at bounding box center [88, 280] width 101 height 12
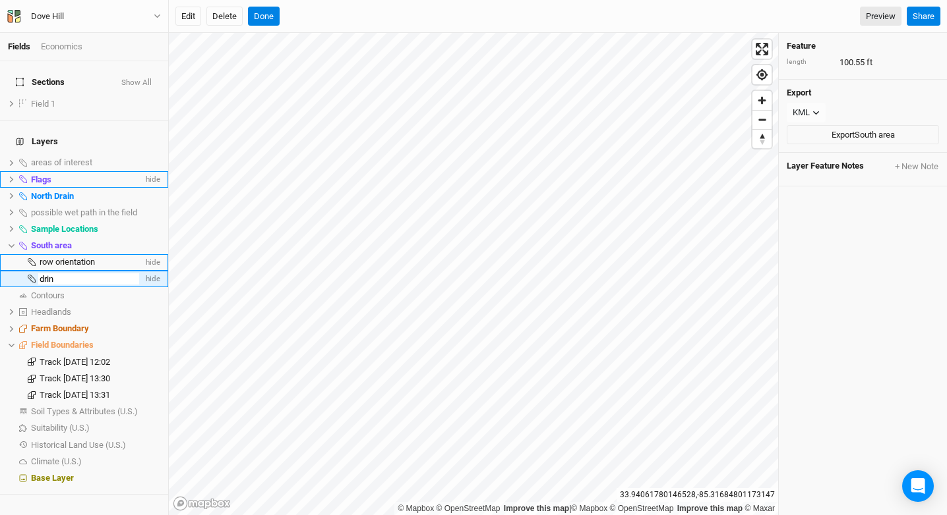
click at [61, 274] on input "drin" at bounding box center [88, 280] width 101 height 12
type input "drain"
click at [139, 287] on span "show" at bounding box center [149, 295] width 21 height 16
